Goal: Transaction & Acquisition: Purchase product/service

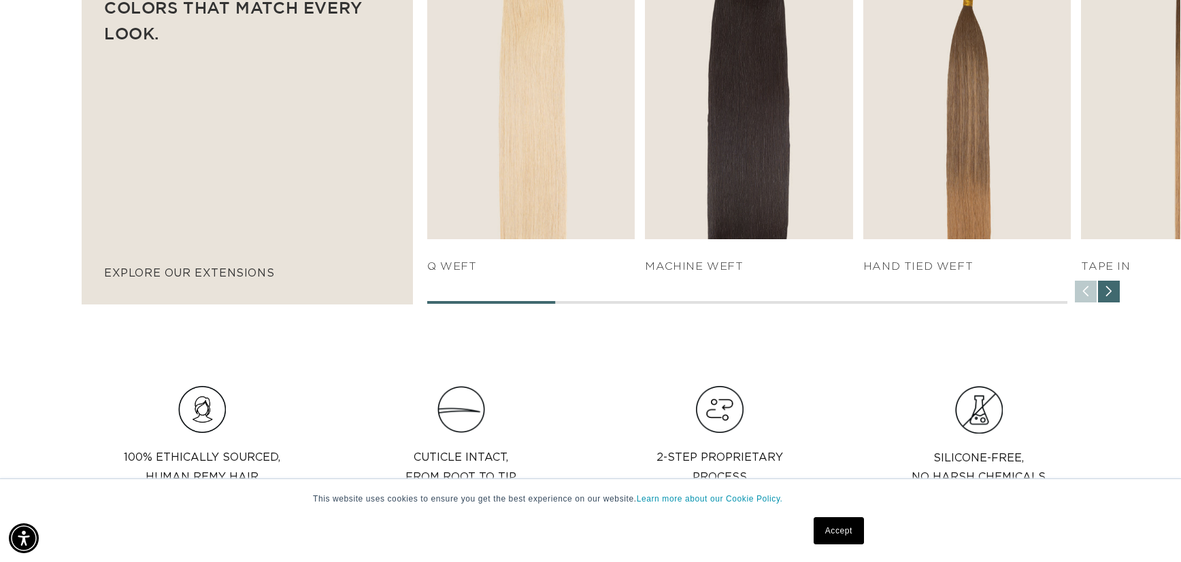
scroll to position [0, 2217]
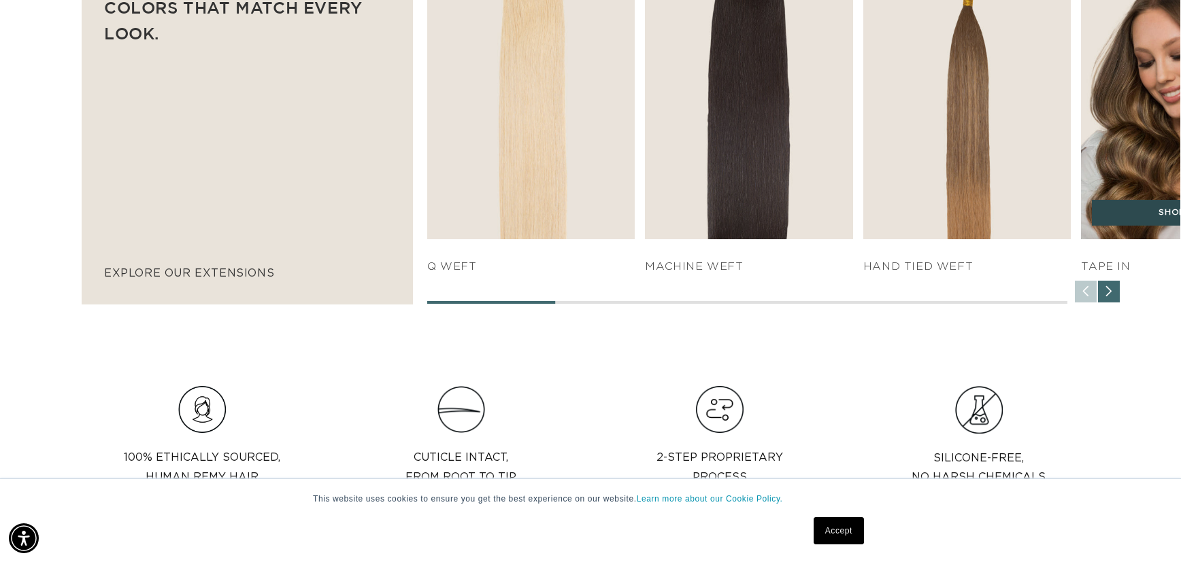
click at [1109, 206] on link "SHOP NOW" at bounding box center [1185, 213] width 186 height 26
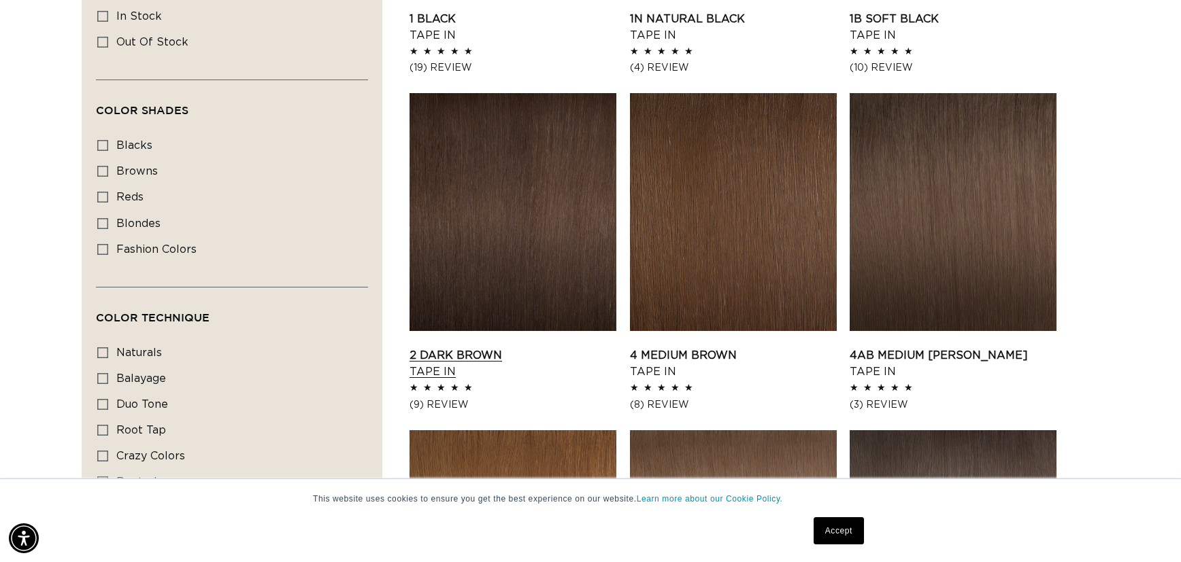
scroll to position [812, 0]
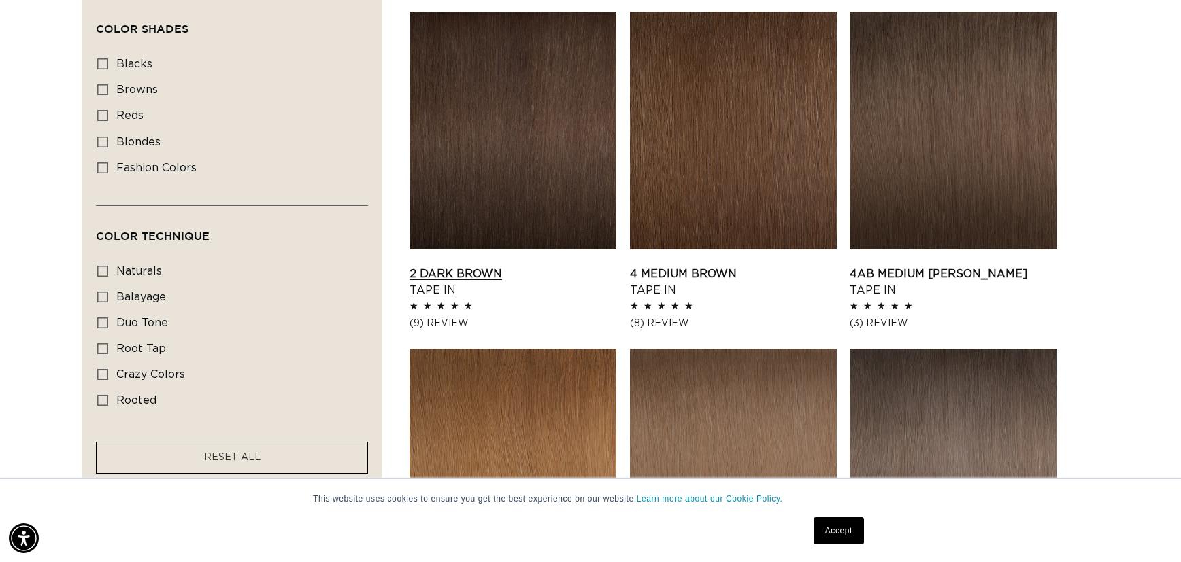
click at [498, 281] on link "2 Dark Brown Tape In" at bounding box center [512, 282] width 207 height 33
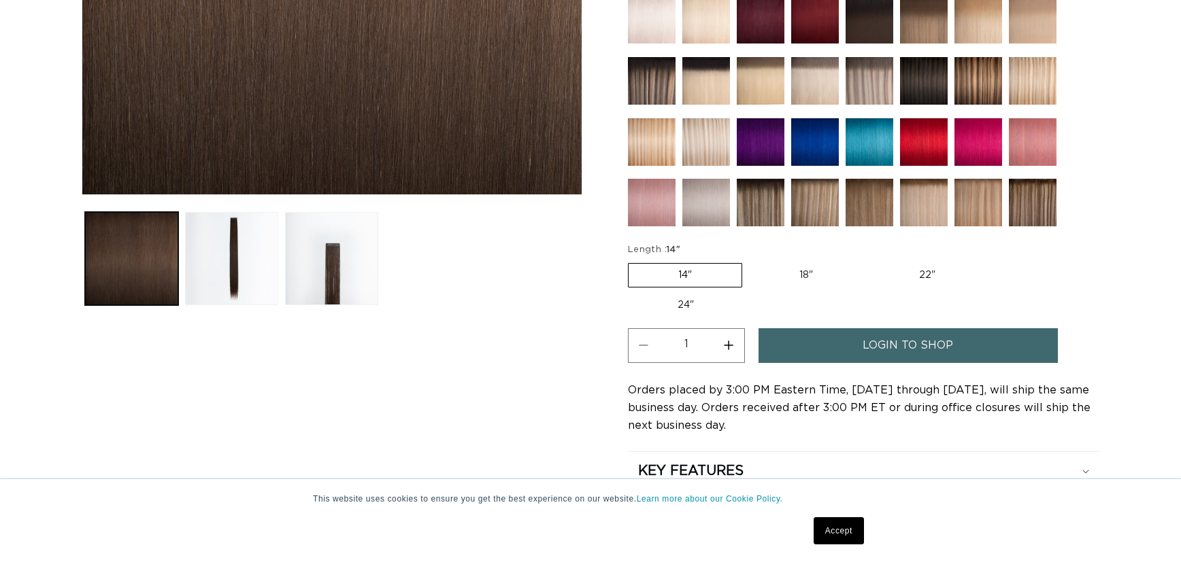
click at [869, 334] on span "login to shop" at bounding box center [907, 346] width 90 height 35
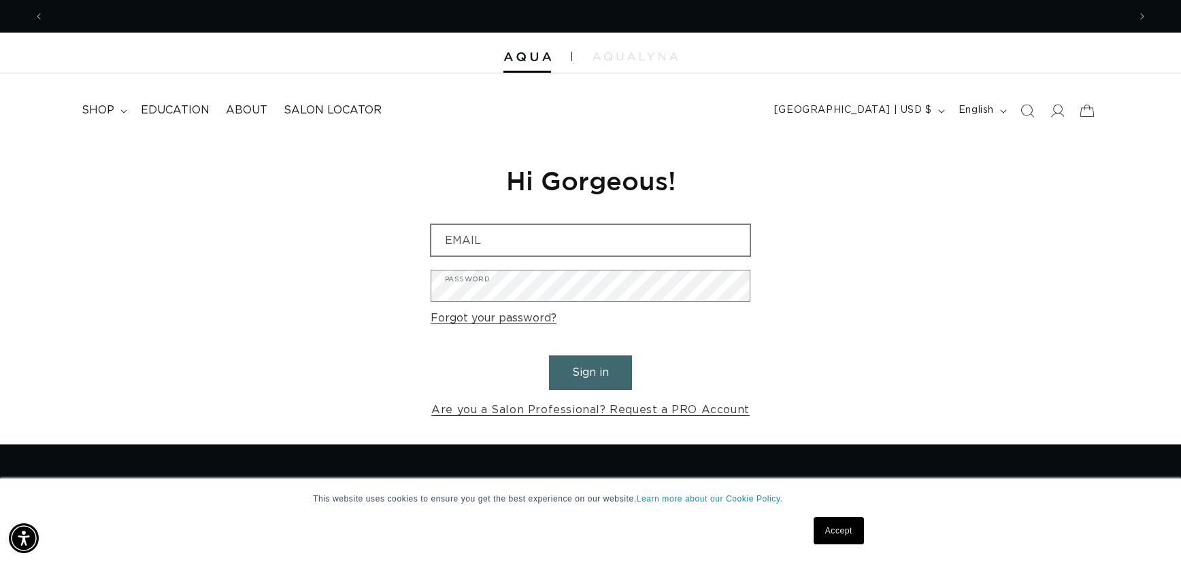
scroll to position [0, 1109]
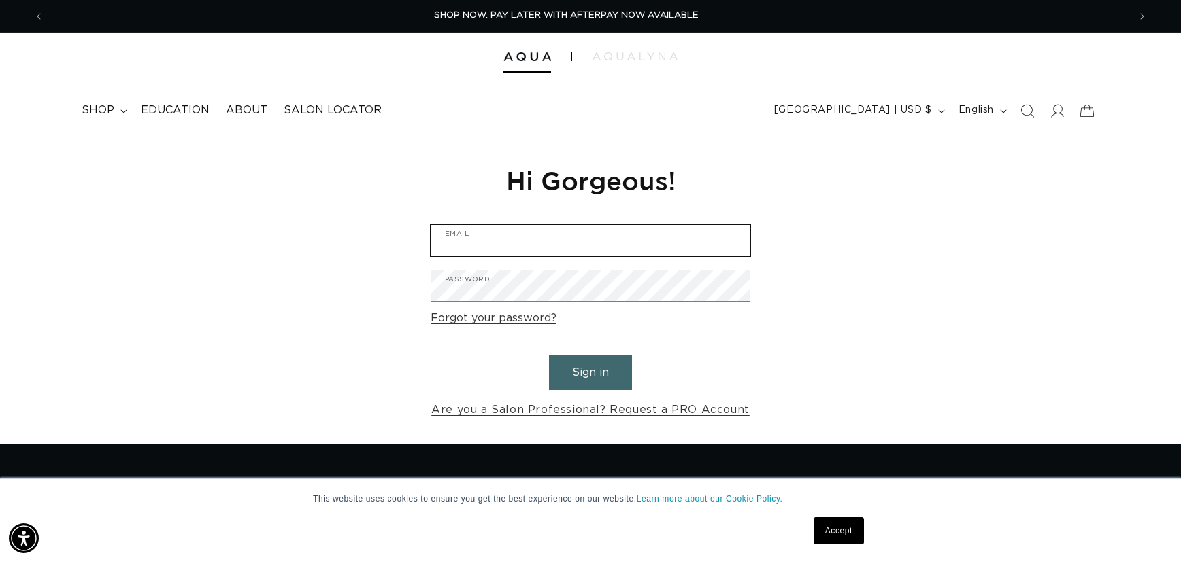
click at [688, 235] on input "Email" at bounding box center [590, 240] width 318 height 31
type input "klahn.krista@yahoo.com"
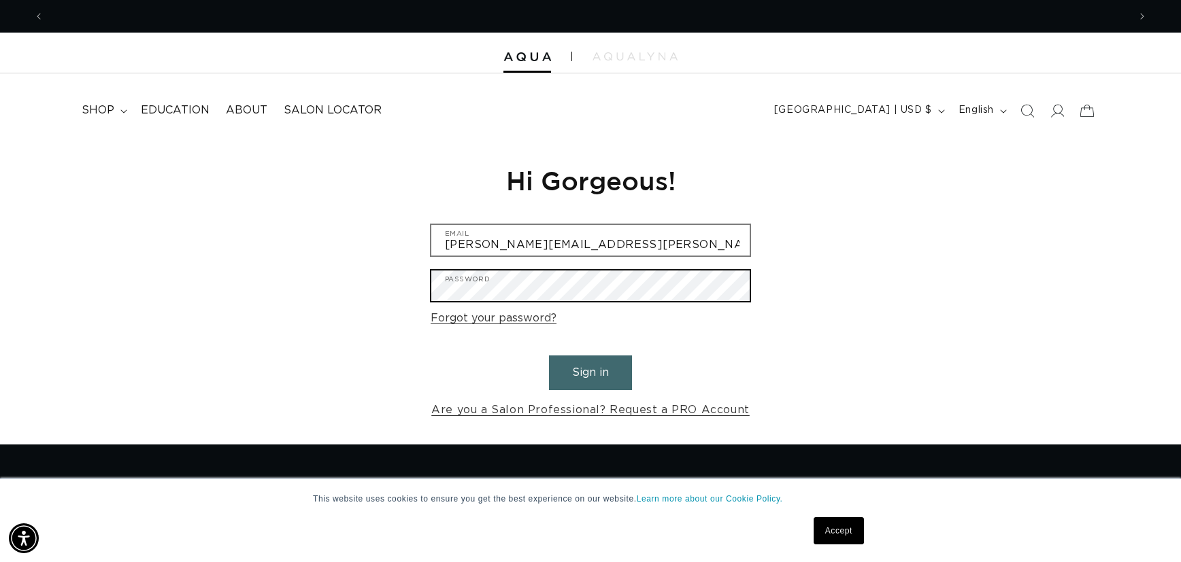
scroll to position [0, 2217]
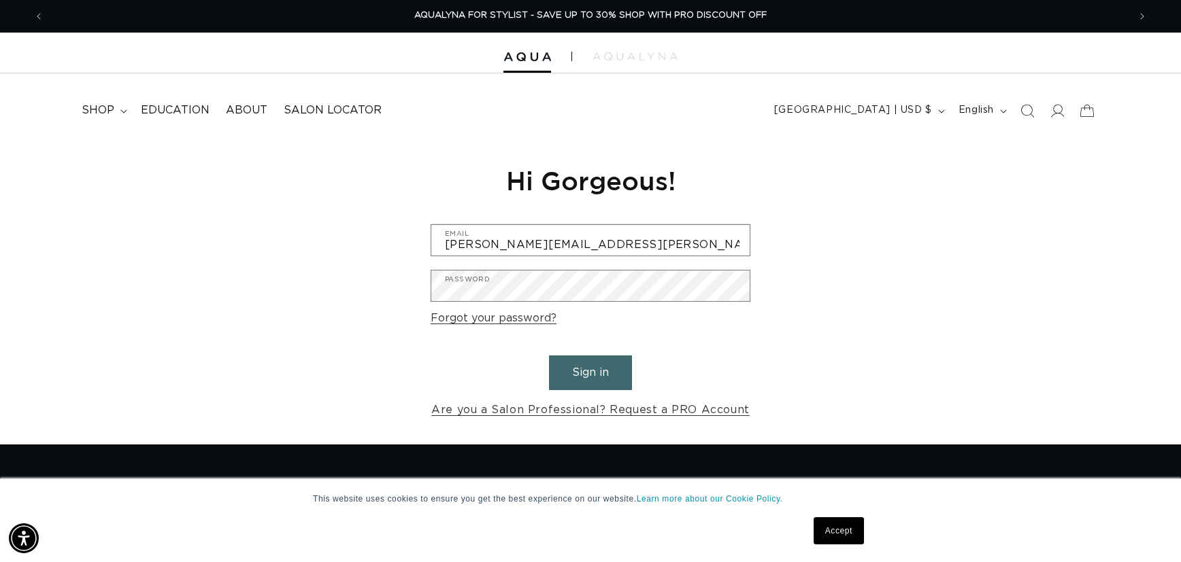
click at [502, 373] on form "klahn.krista@yahoo.com Email Password Forgot your password? Sign in Are you a S…" at bounding box center [591, 322] width 320 height 196
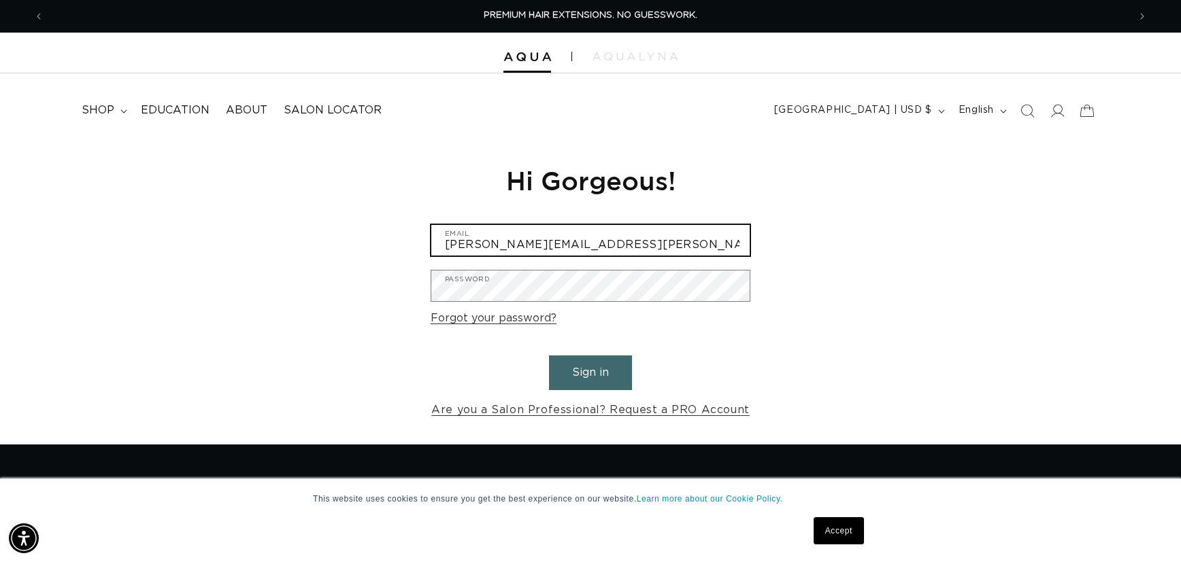
click at [575, 245] on input "[PERSON_NAME][EMAIL_ADDRESS][PERSON_NAME][DOMAIN_NAME]" at bounding box center [590, 240] width 318 height 31
click at [609, 377] on button "Sign in" at bounding box center [590, 373] width 83 height 35
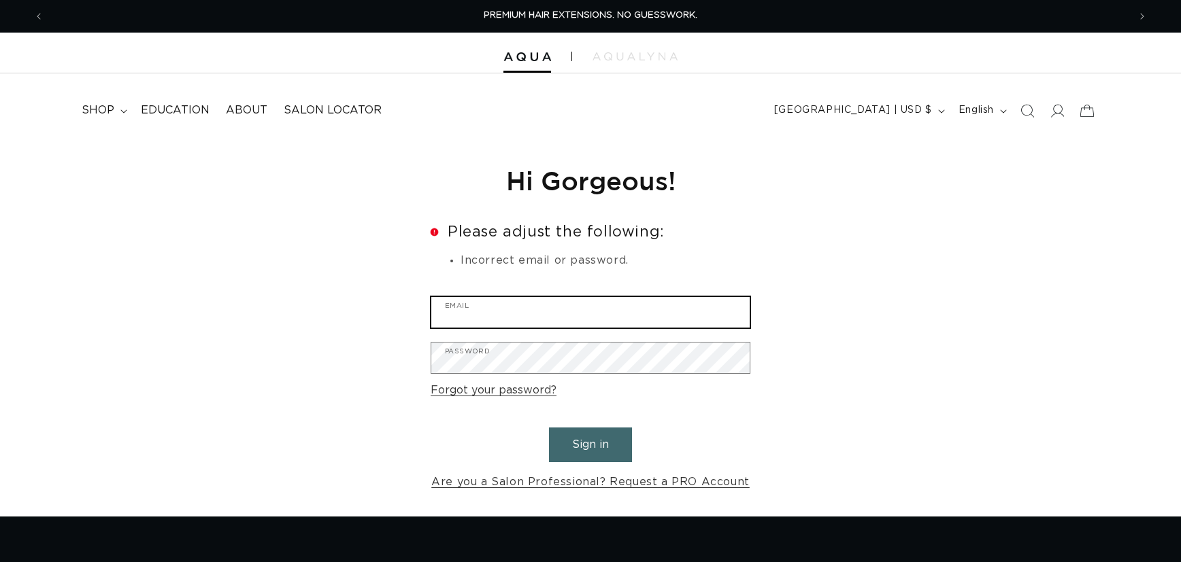
click at [556, 307] on input "Email" at bounding box center [590, 312] width 318 height 31
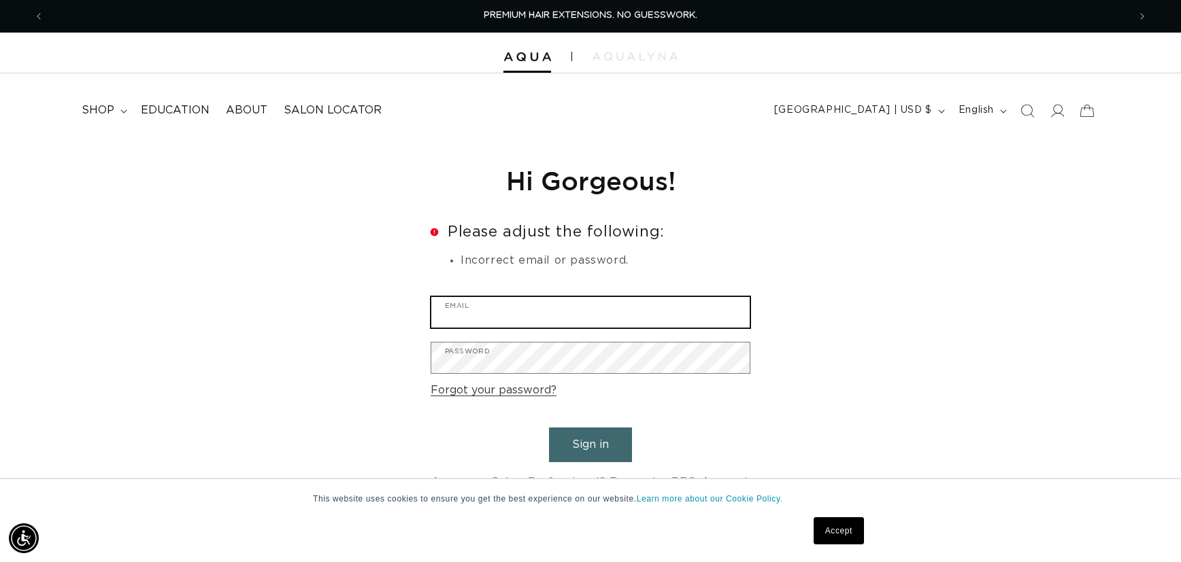
type input "[PERSON_NAME][EMAIL_ADDRESS][PERSON_NAME][DOMAIN_NAME]"
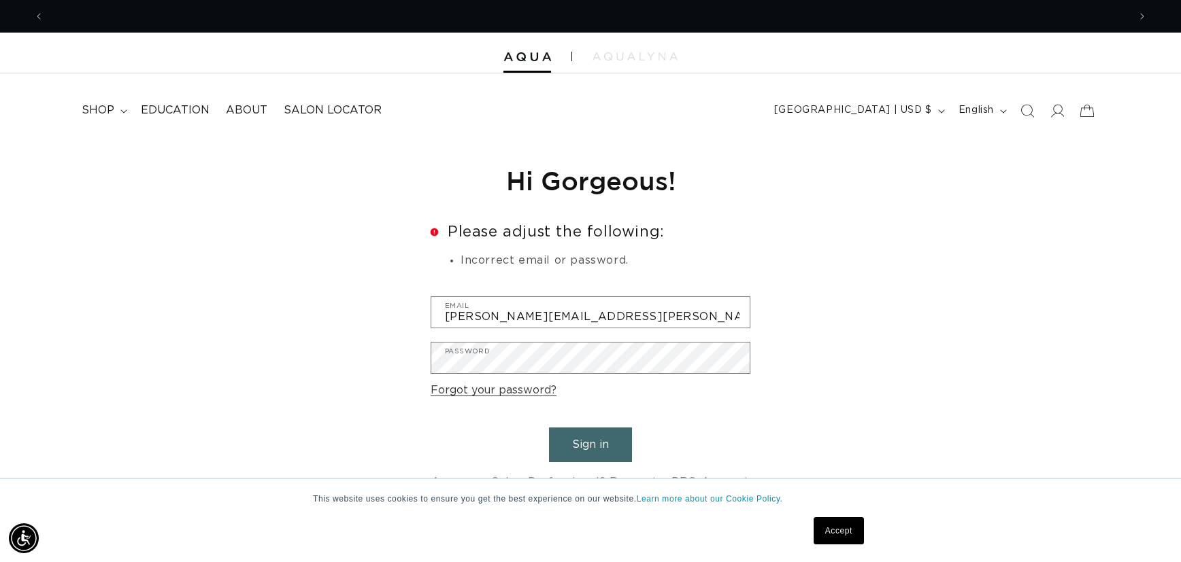
scroll to position [0, 1109]
